Goal: Find specific fact: Find specific page/section

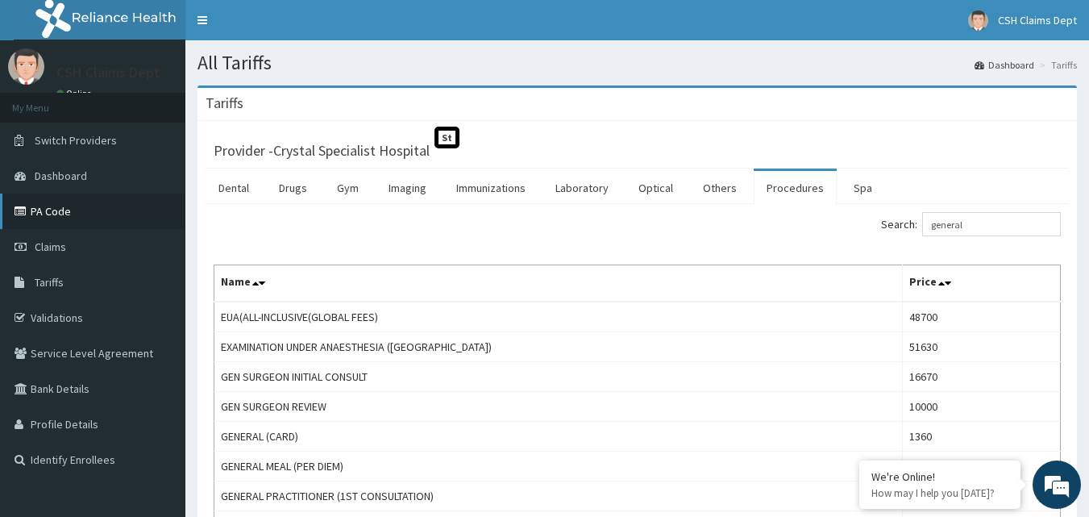
click at [56, 203] on link "PA Code" at bounding box center [92, 211] width 185 height 35
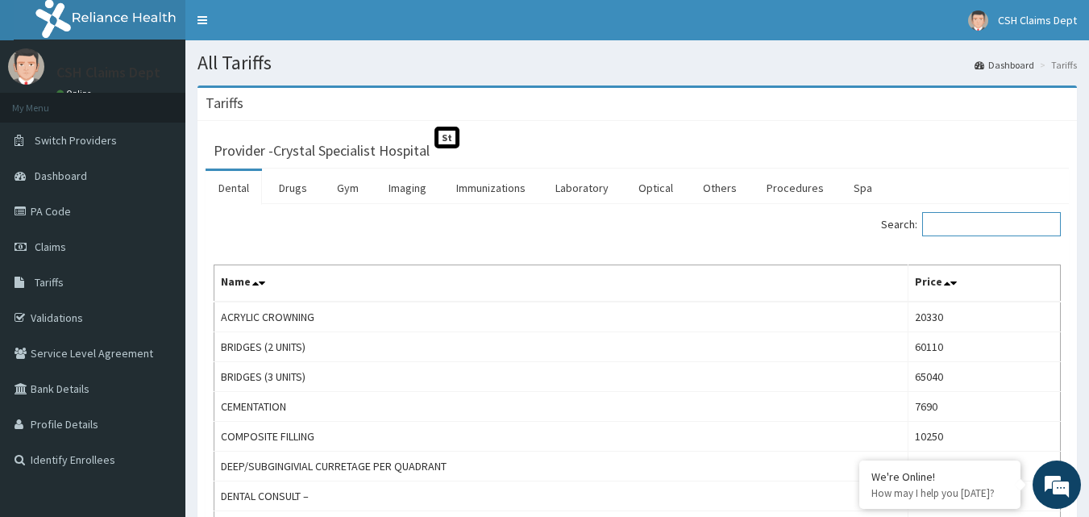
click at [985, 214] on input "Search:" at bounding box center [992, 224] width 139 height 24
click at [279, 181] on link "Drugs" at bounding box center [293, 188] width 54 height 34
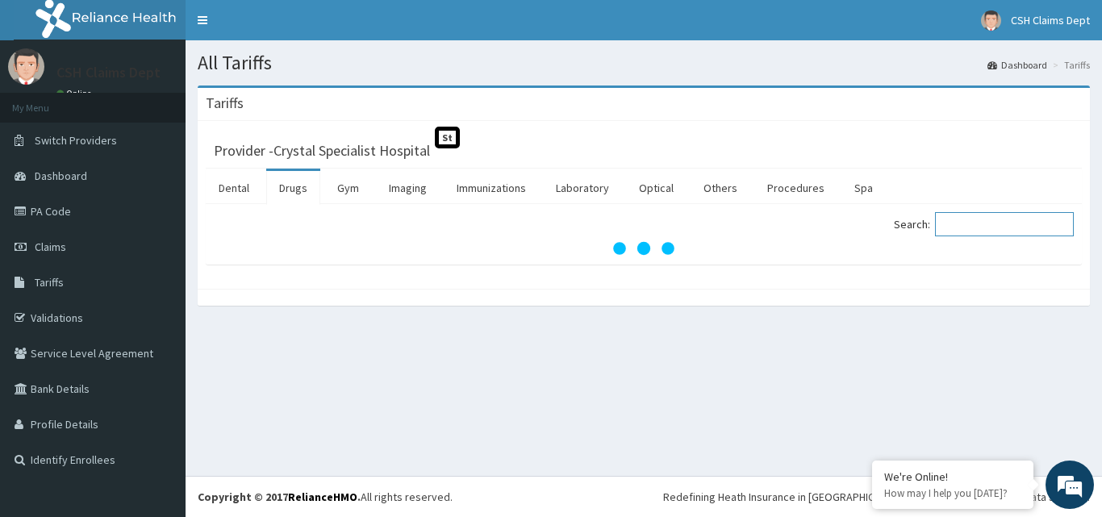
click at [987, 232] on input "Search:" at bounding box center [1004, 224] width 139 height 24
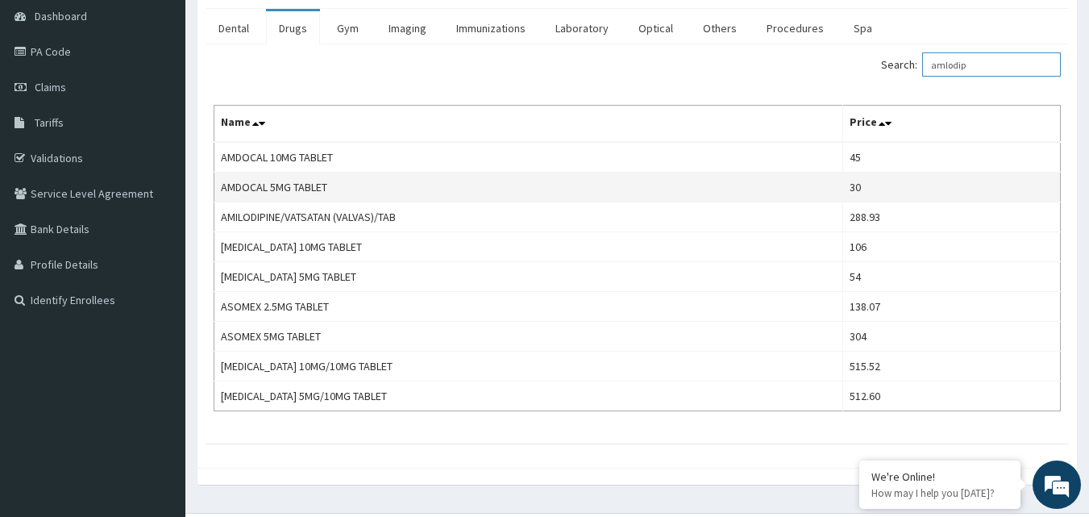
scroll to position [161, 0]
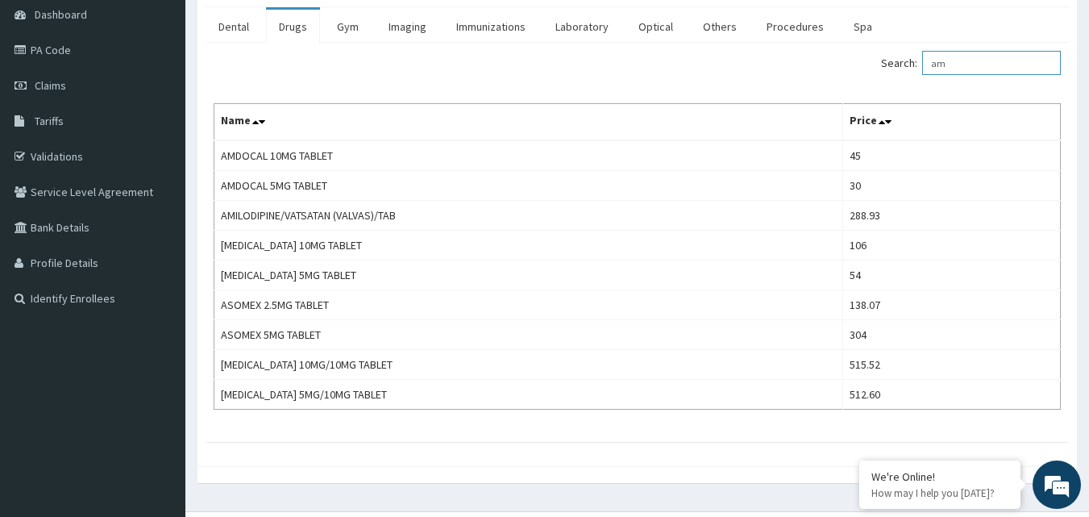
type input "a"
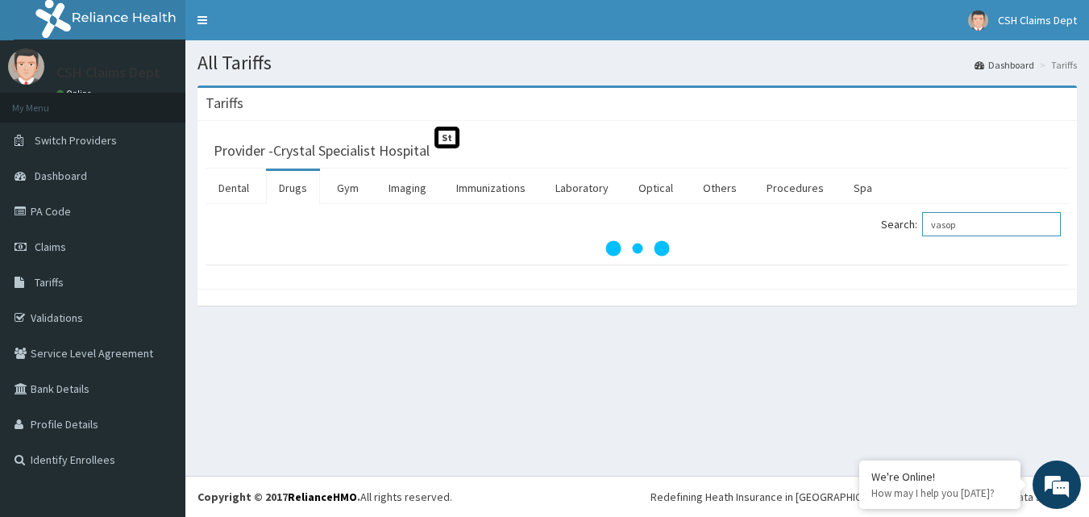
scroll to position [0, 0]
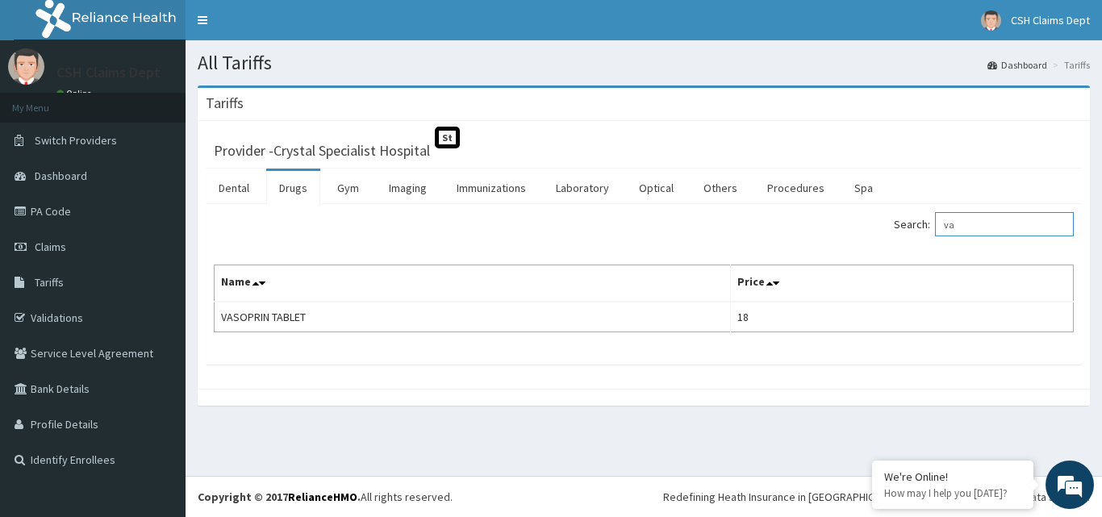
type input "v"
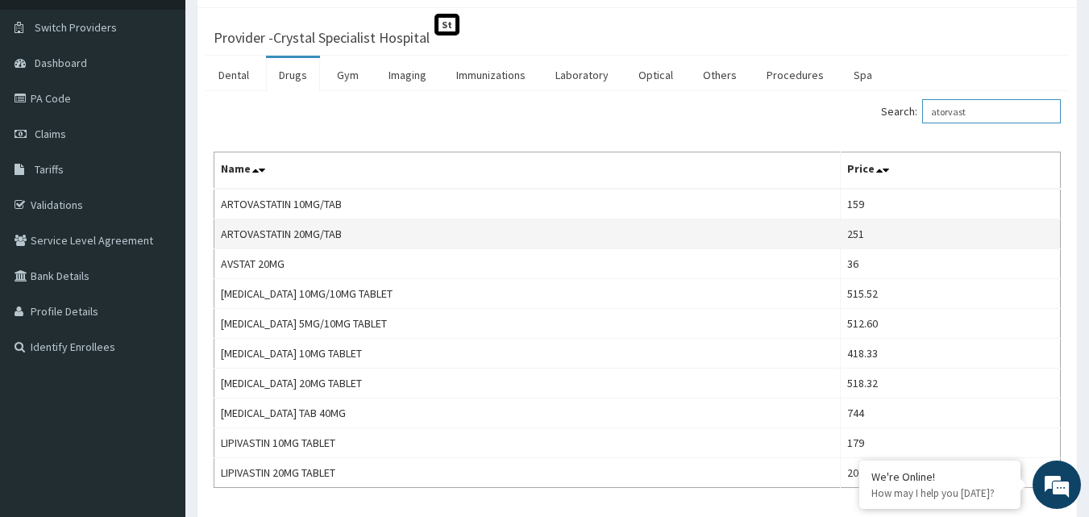
scroll to position [65, 0]
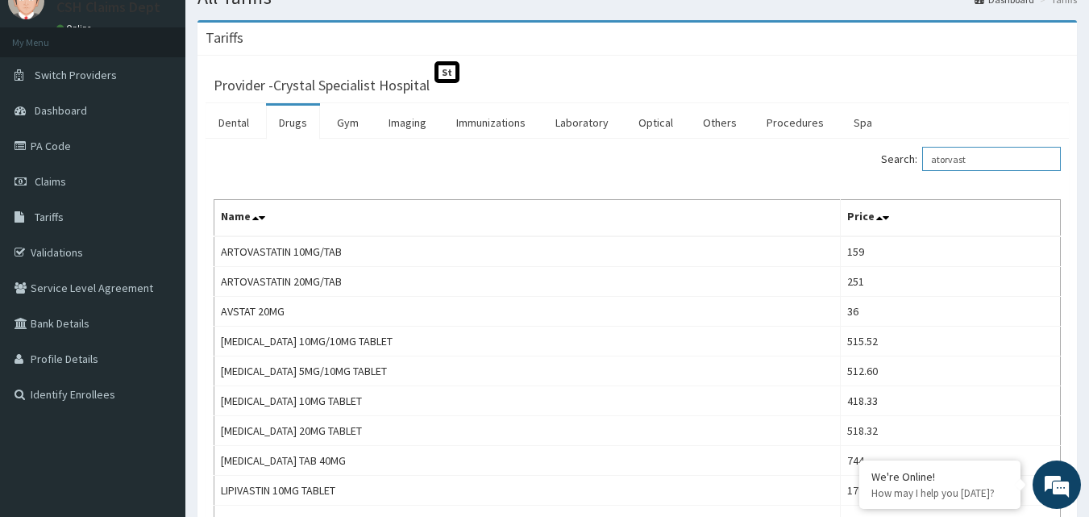
type input "atorvast"
click at [565, 126] on link "Laboratory" at bounding box center [582, 123] width 79 height 34
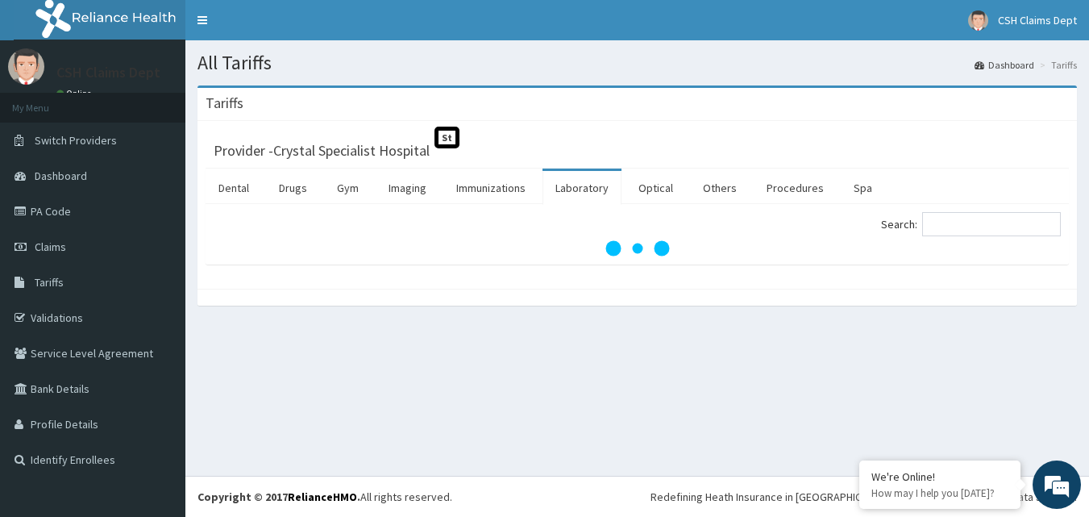
scroll to position [0, 0]
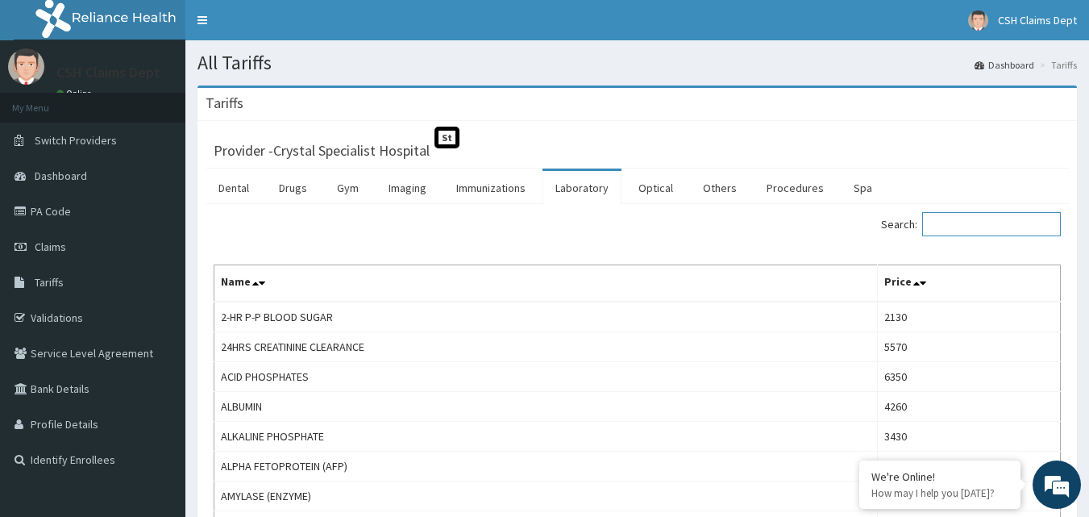
click at [983, 223] on input "Search:" at bounding box center [992, 224] width 139 height 24
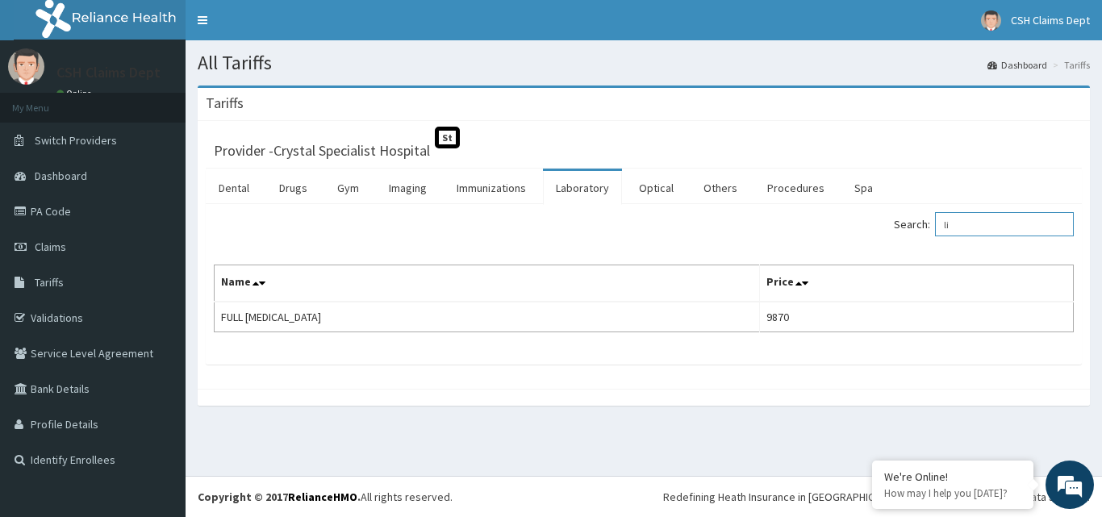
type input "l"
type input "e/u/c"
click at [304, 191] on link "Drugs" at bounding box center [293, 188] width 54 height 34
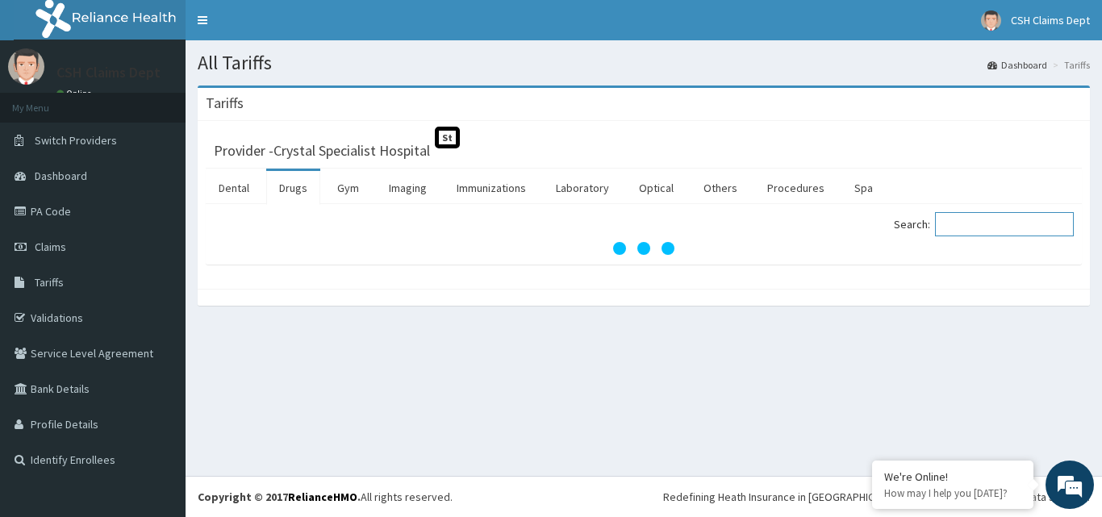
click at [1000, 226] on input "Search:" at bounding box center [1004, 224] width 139 height 24
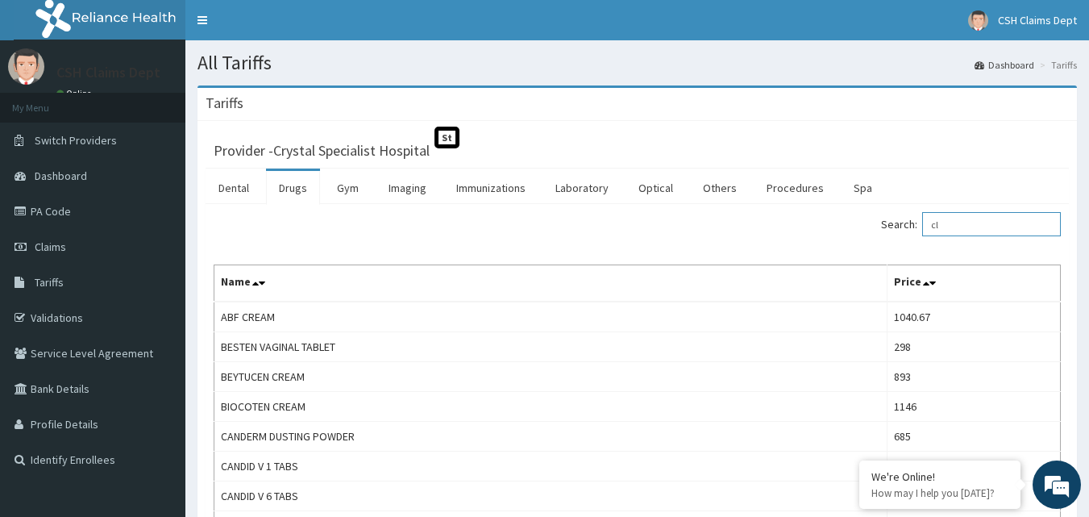
type input "c"
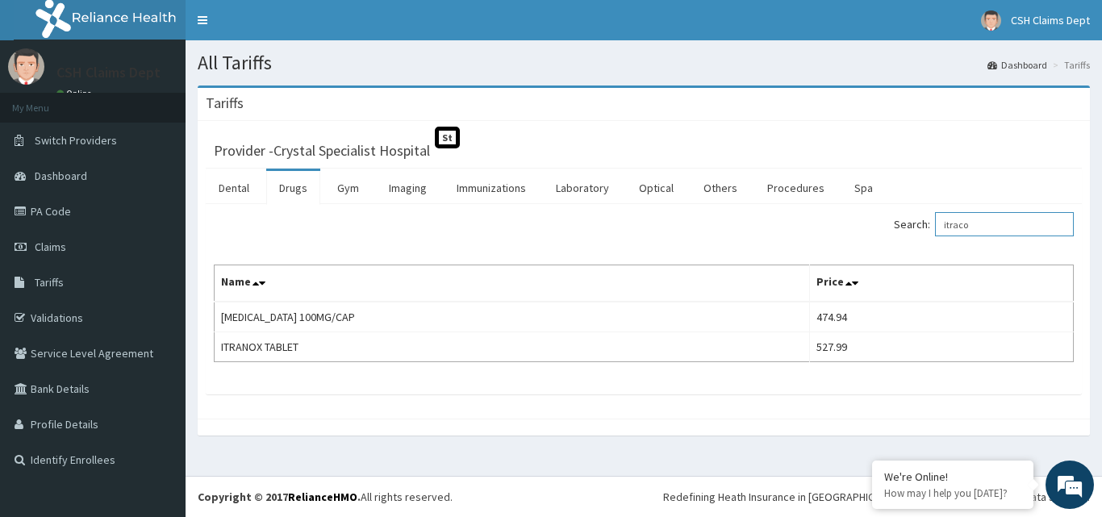
type input "itraco"
click at [778, 198] on link "Procedures" at bounding box center [795, 188] width 83 height 34
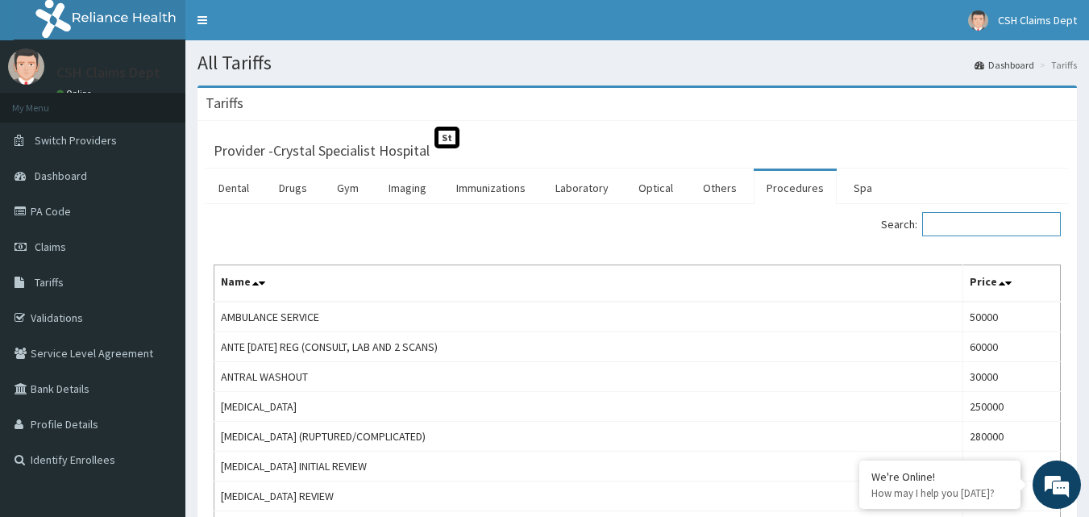
click at [1002, 231] on input "Search:" at bounding box center [992, 224] width 139 height 24
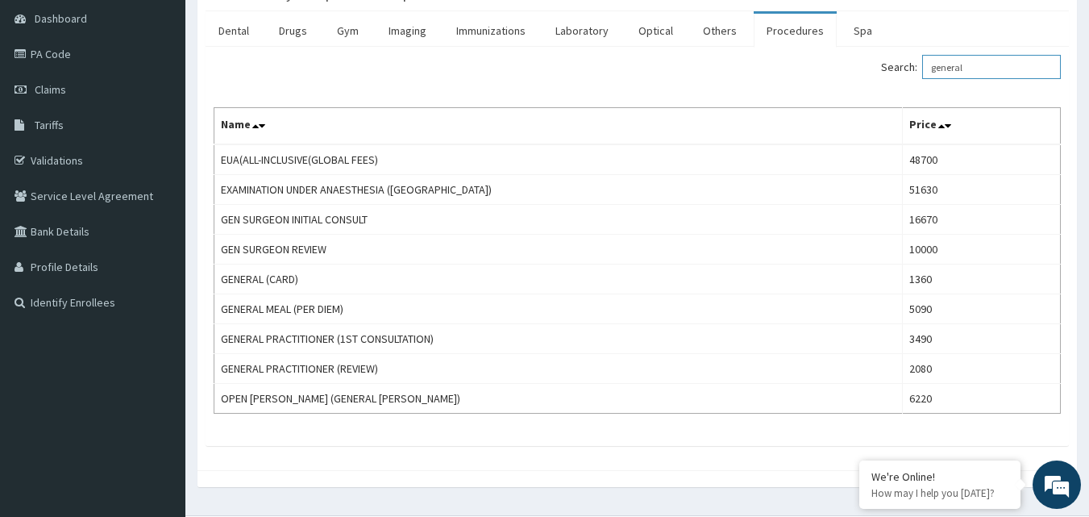
scroll to position [161, 0]
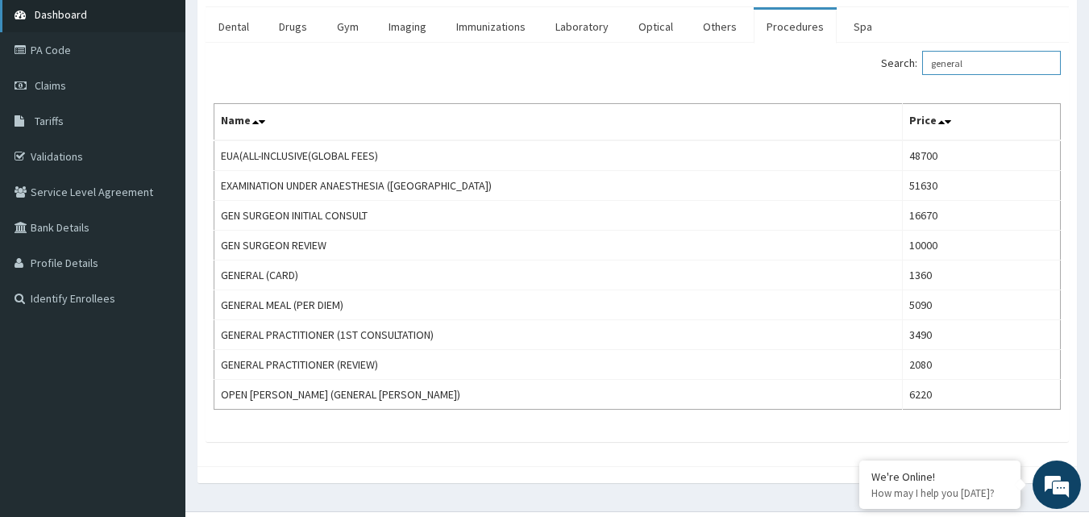
type input "general"
